Goal: Transaction & Acquisition: Purchase product/service

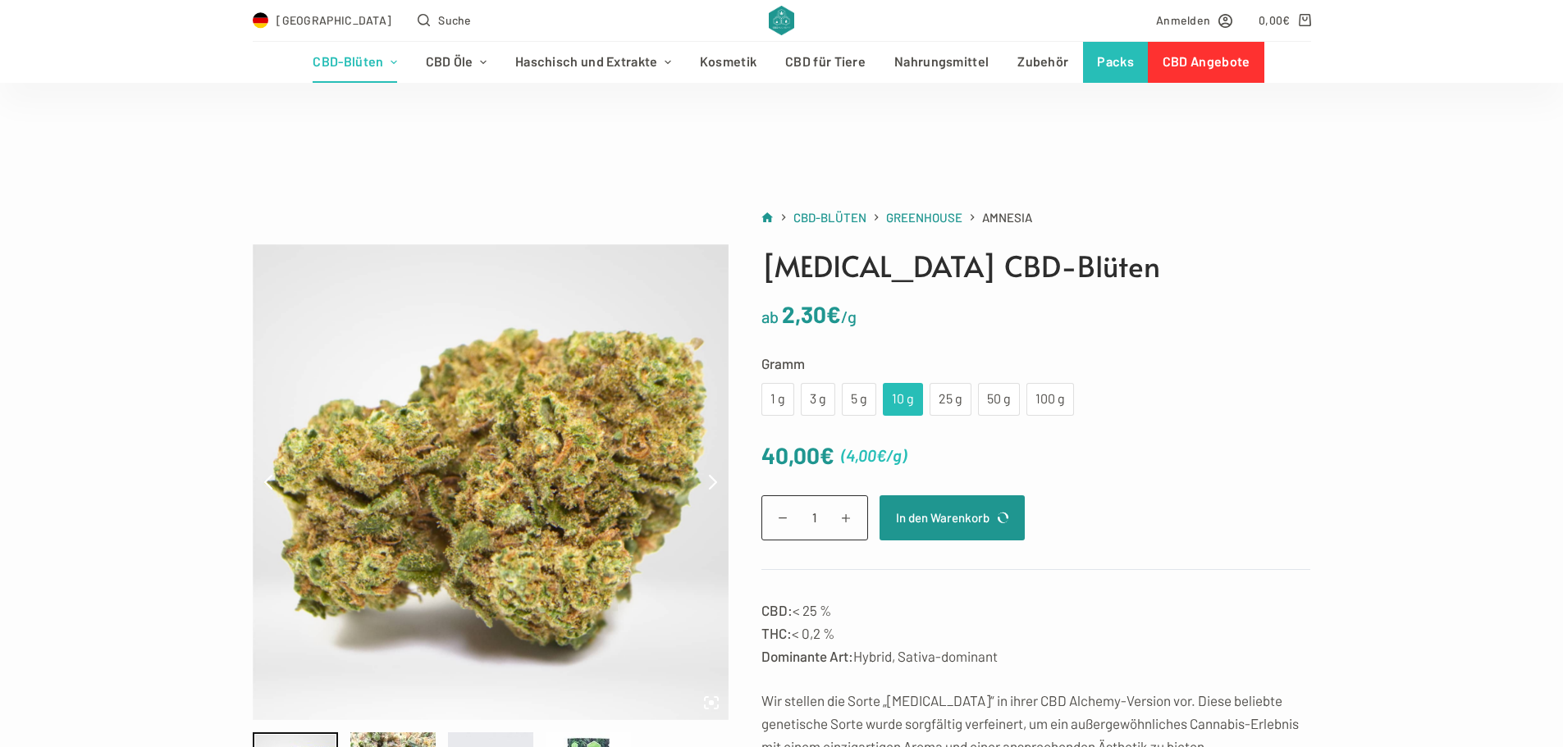
scroll to position [82, 0]
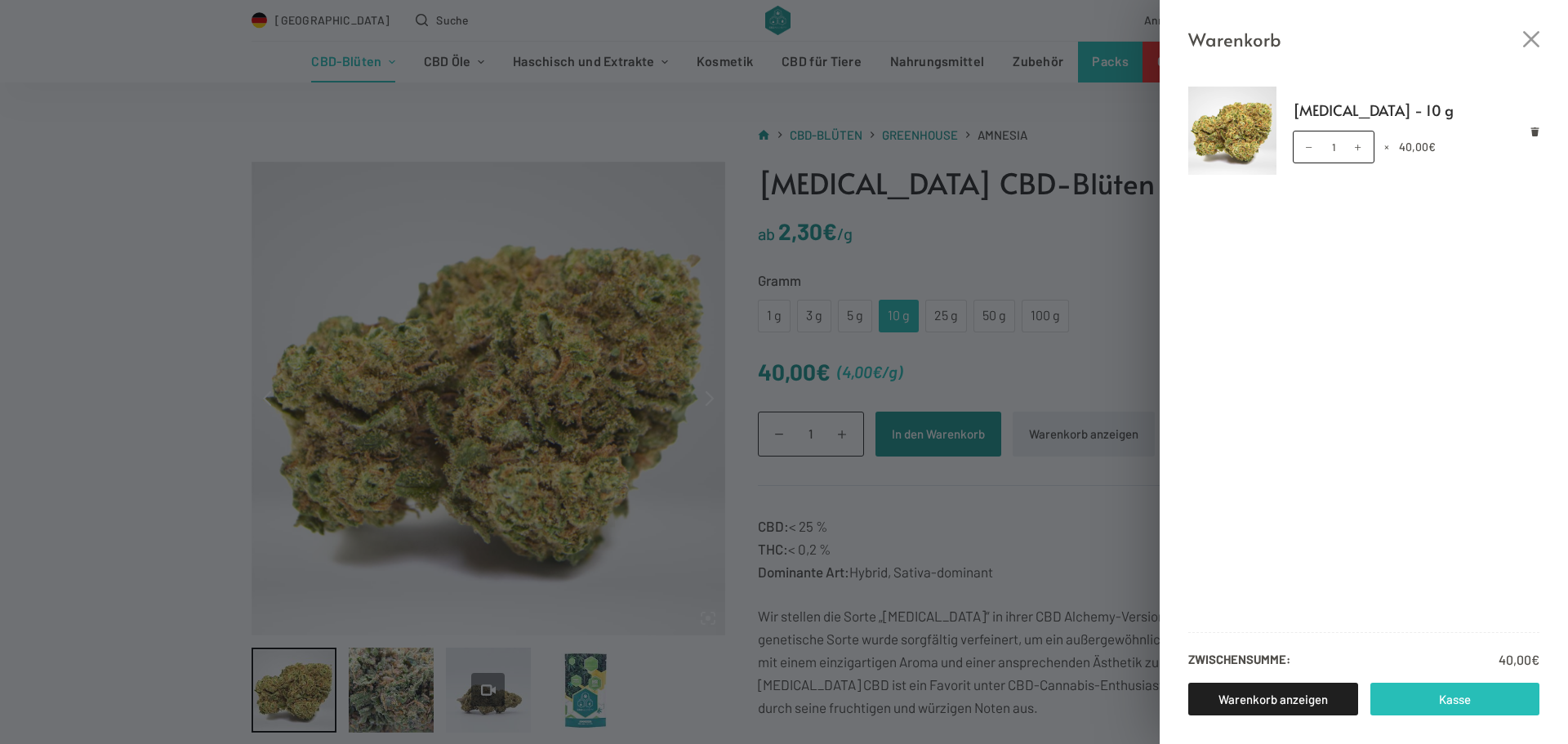
click at [1436, 693] on link "Kasse" at bounding box center [1456, 699] width 170 height 33
click at [1092, 238] on div "Warenkorb [MEDICAL_DATA] - 10 g [MEDICAL_DATA] - 10 g Menge 1 × 40,00 € Zwische…" at bounding box center [784, 372] width 1568 height 744
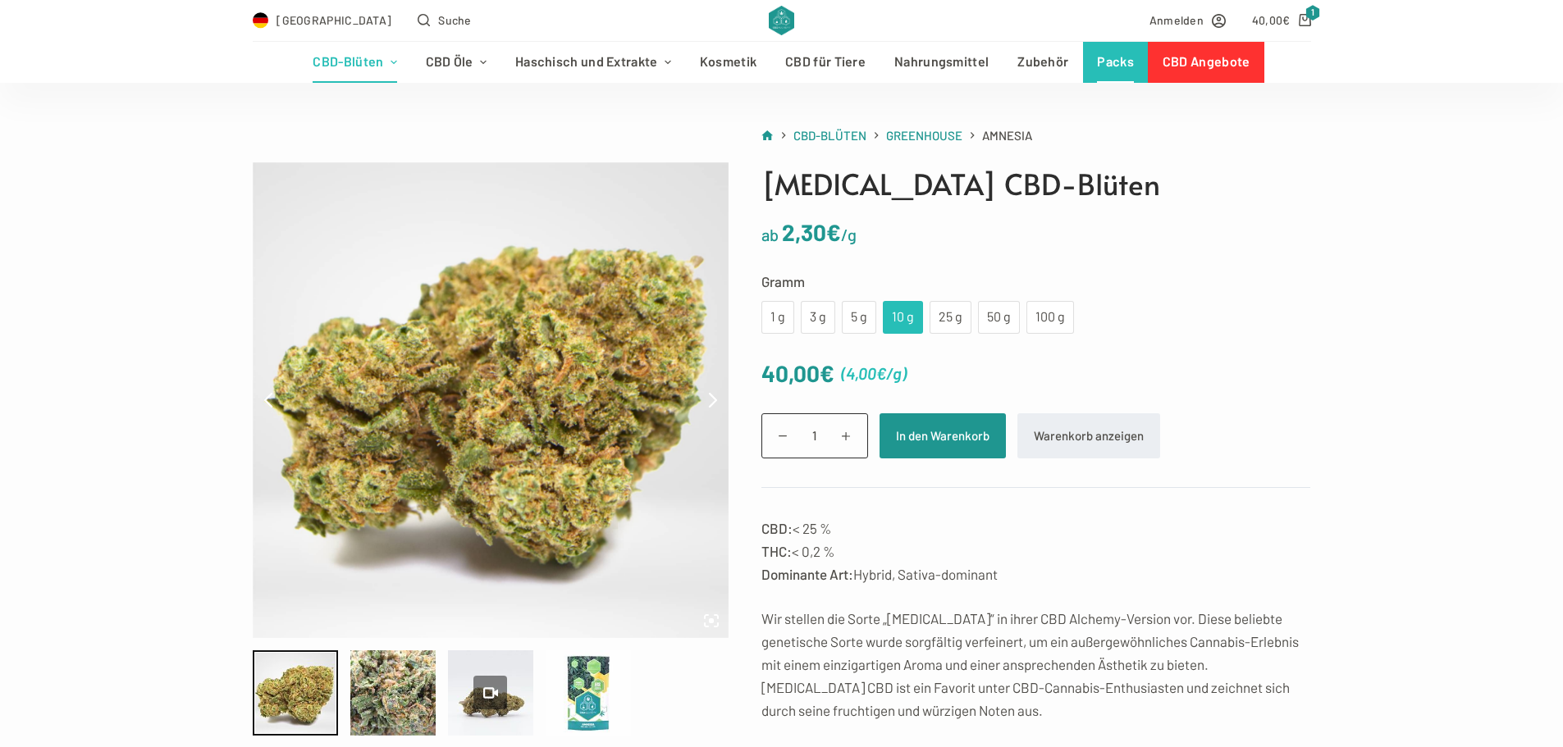
click at [1115, 66] on link "Packs" at bounding box center [1116, 62] width 66 height 41
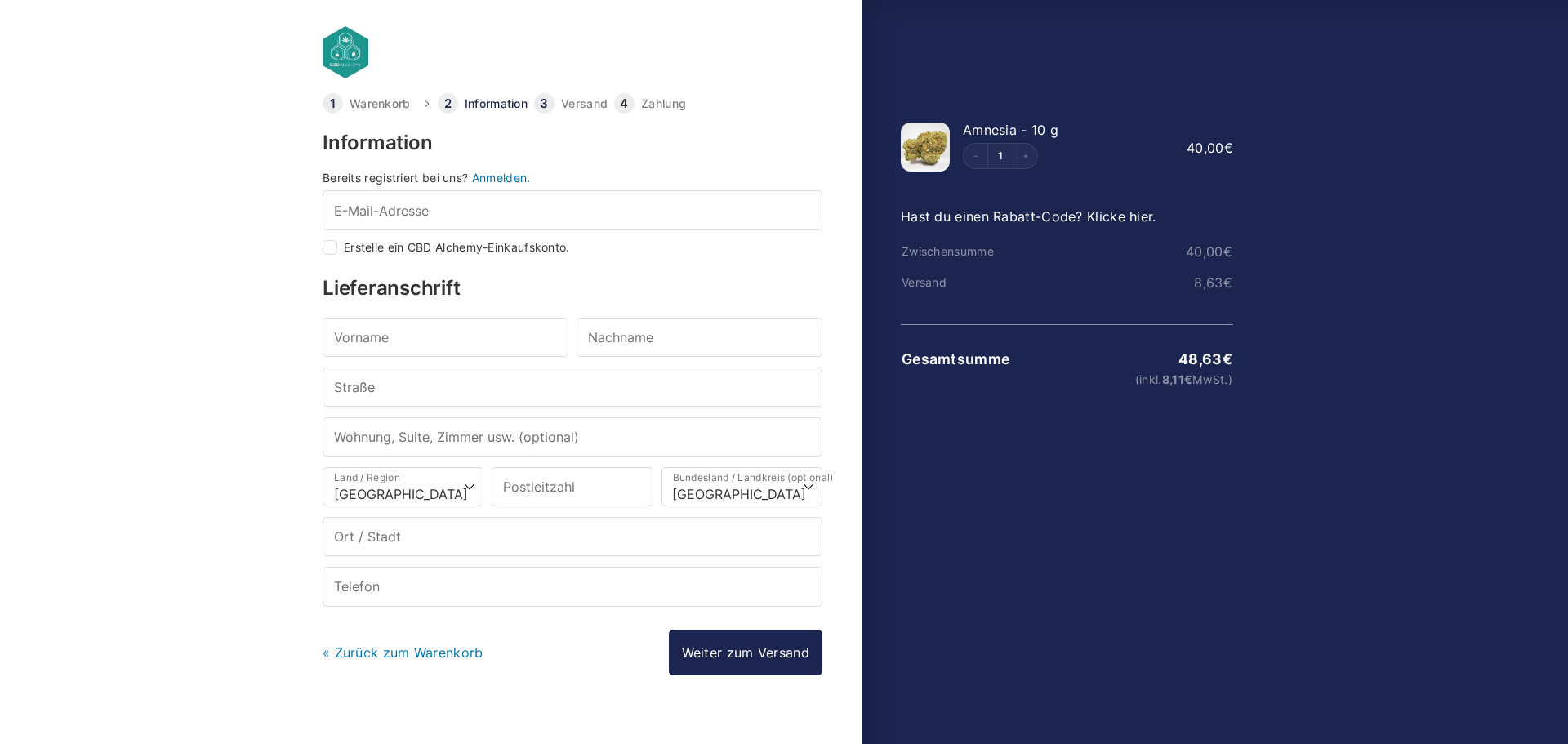
select select "DE-BE"
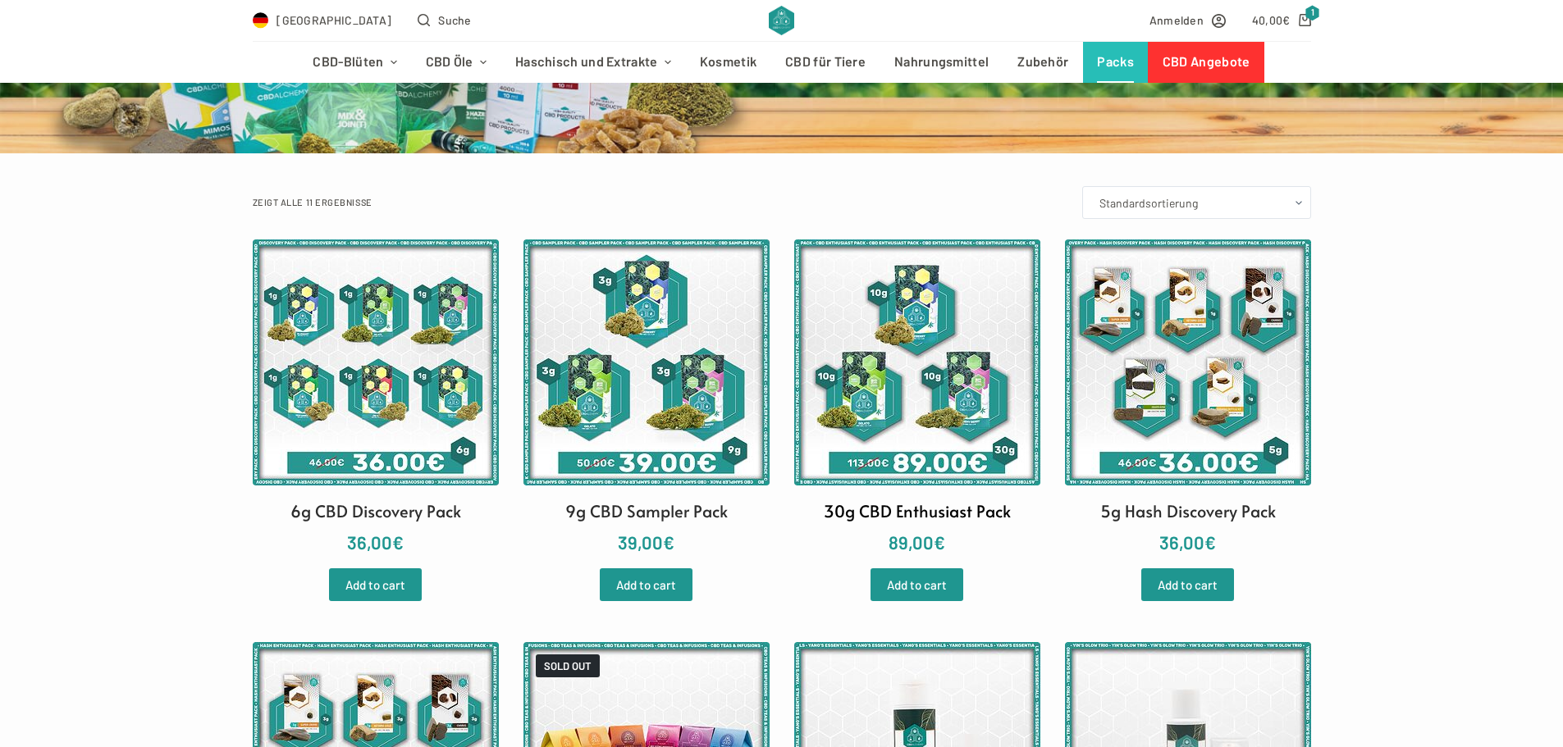
scroll to position [246, 0]
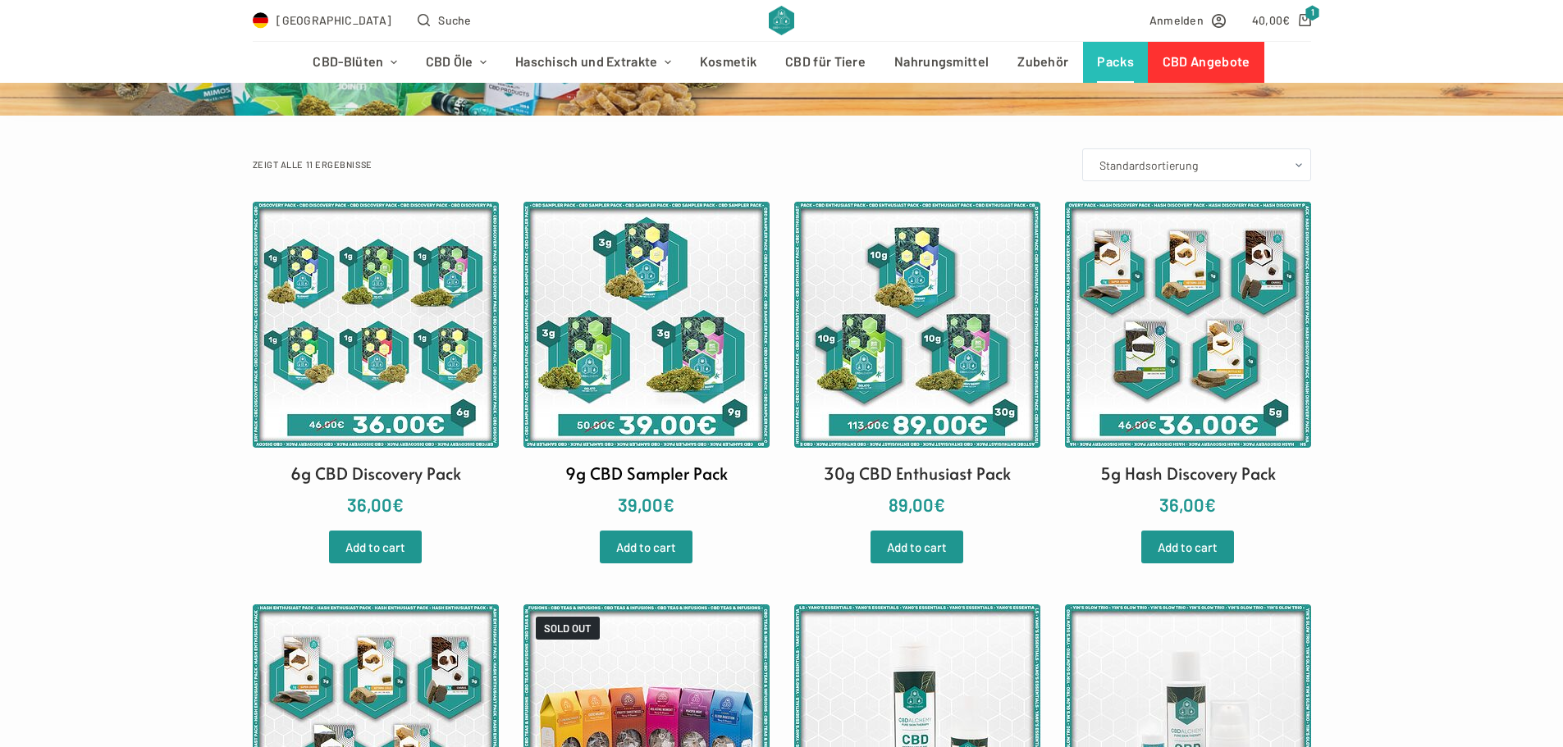
click at [656, 365] on img at bounding box center [646, 325] width 246 height 246
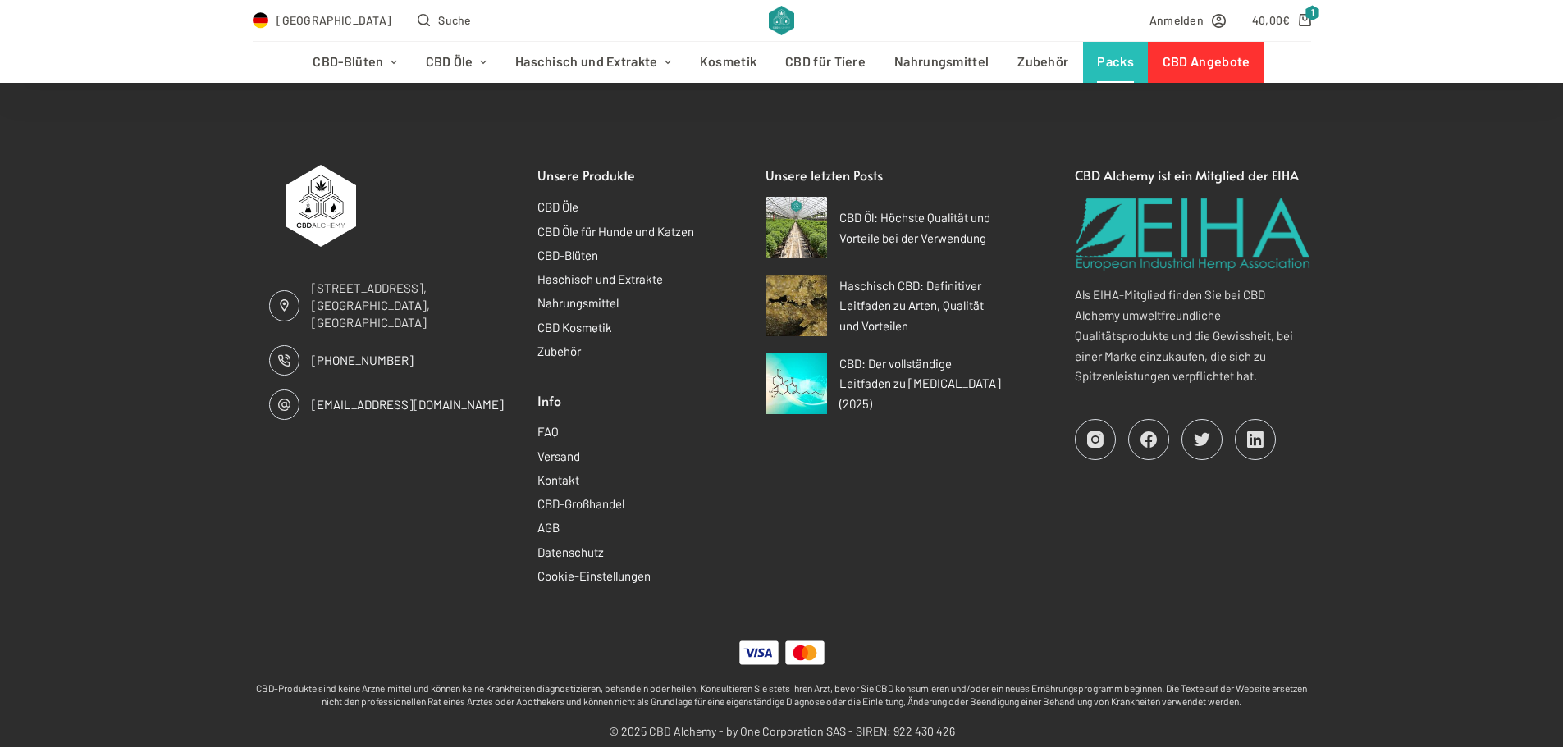
scroll to position [2135, 0]
